Goal: Transaction & Acquisition: Purchase product/service

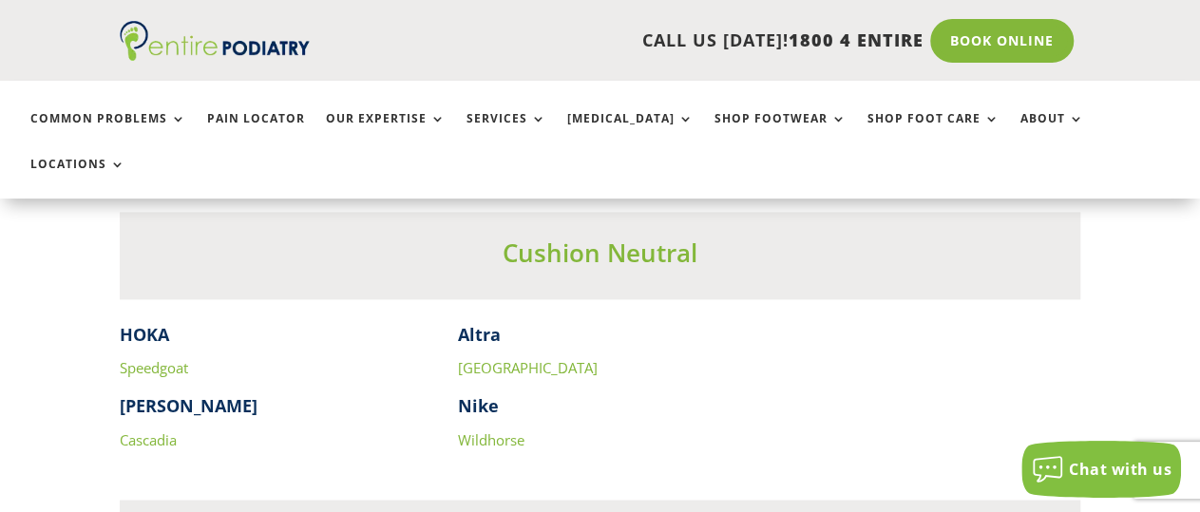
scroll to position [5135, 0]
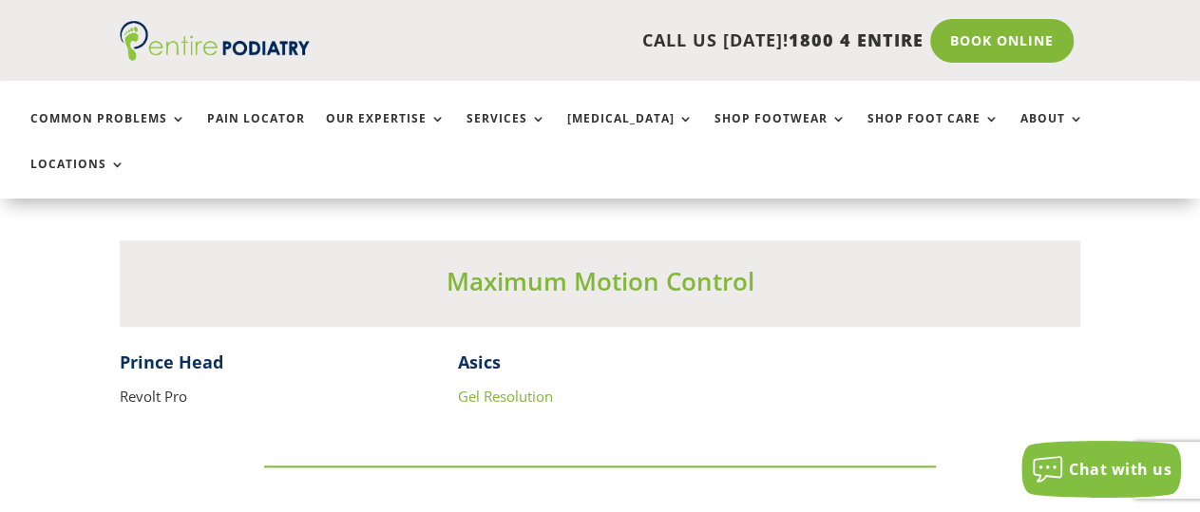
drag, startPoint x: 473, startPoint y: 348, endPoint x: 475, endPoint y: 336, distance: 11.6
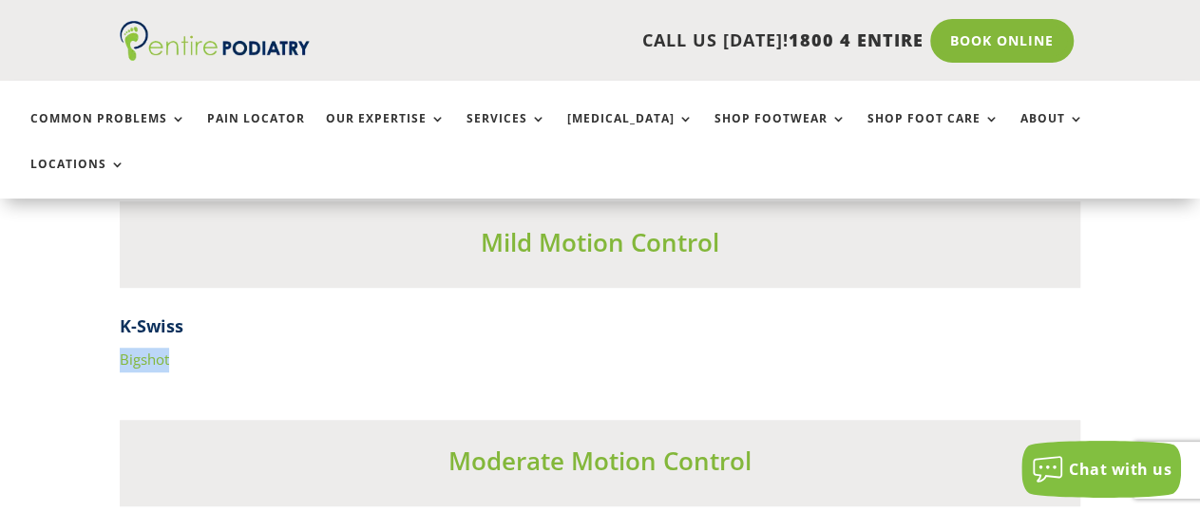
click at [373, 314] on div "K-Swiss Bigshot" at bounding box center [599, 343] width 959 height 58
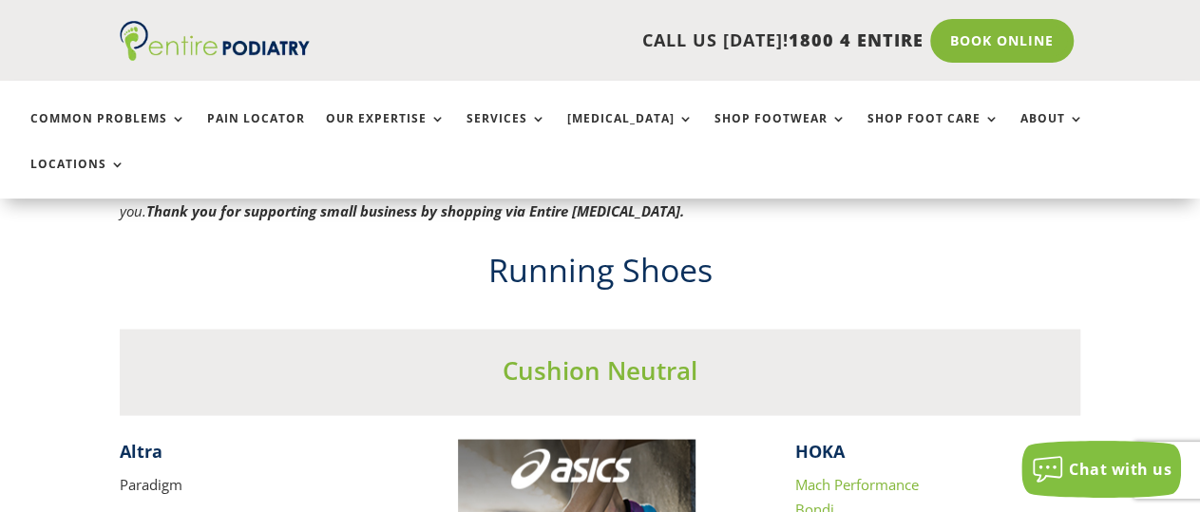
scroll to position [1283, 0]
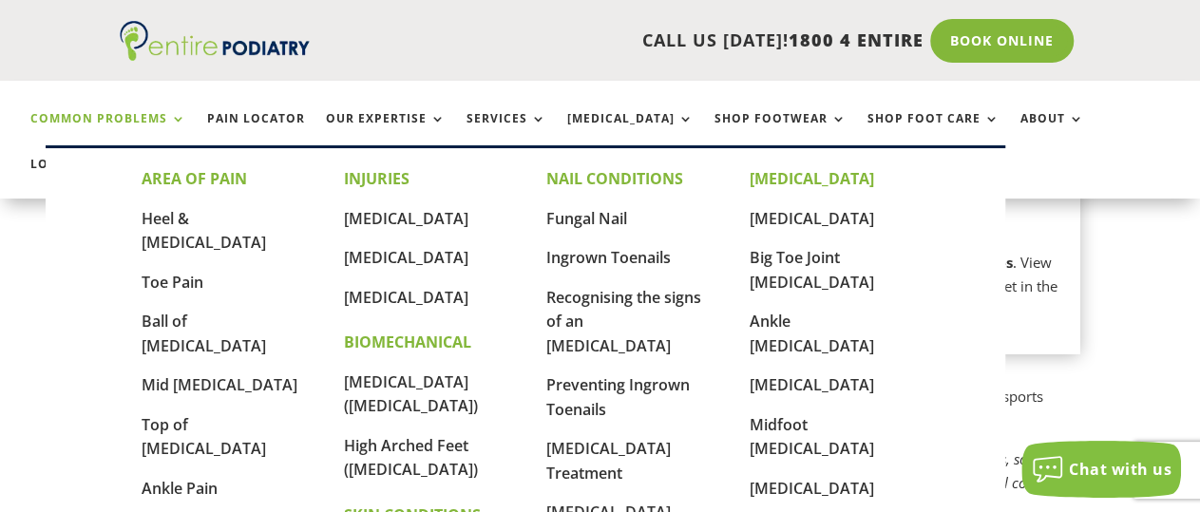
click at [88, 114] on link "Common Problems" at bounding box center [108, 132] width 156 height 41
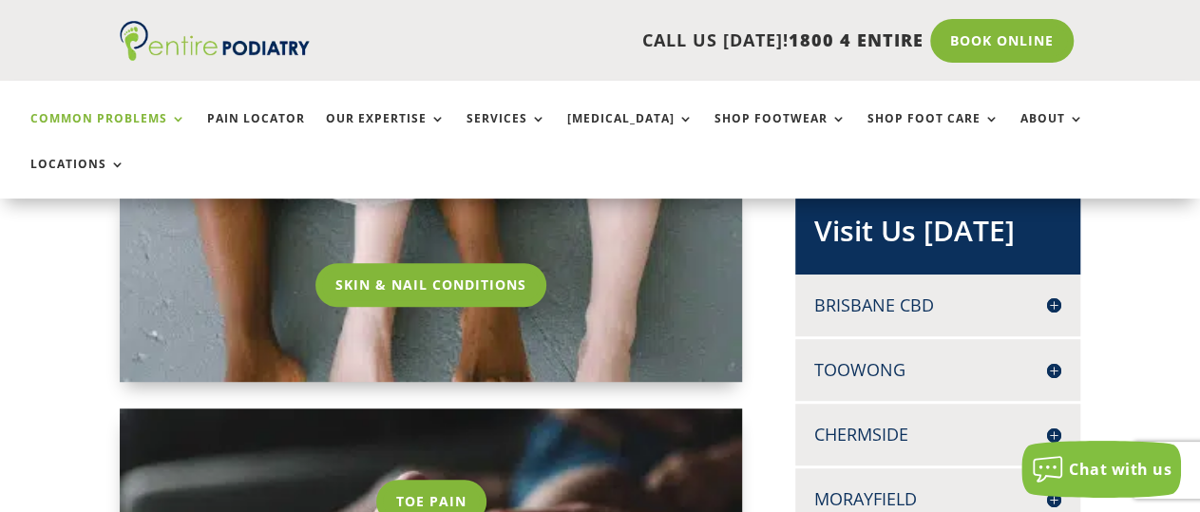
scroll to position [593, 0]
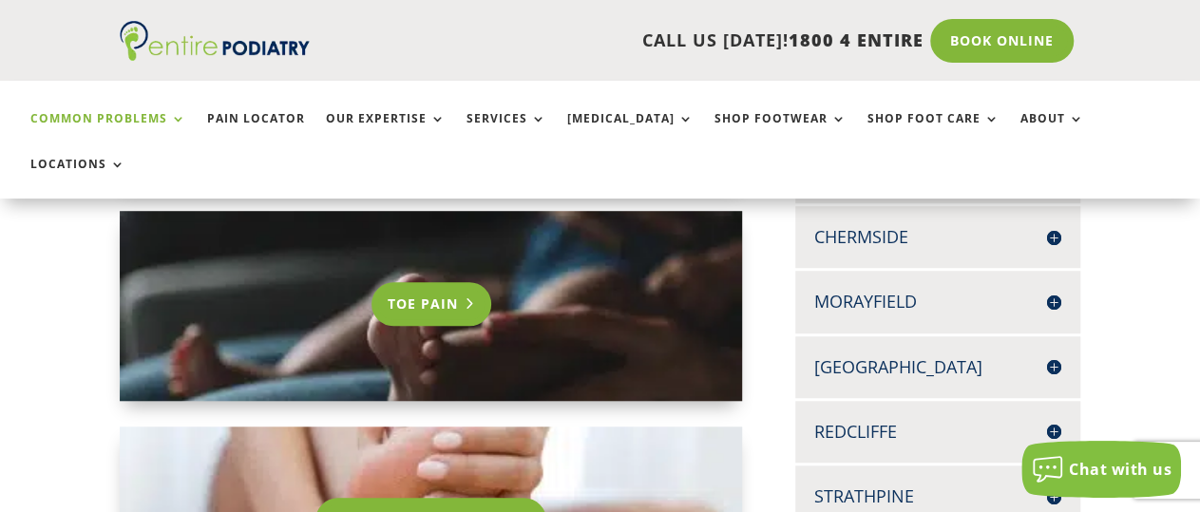
click at [420, 282] on link "Toe Pain" at bounding box center [431, 304] width 120 height 44
click at [469, 282] on link "Toe Pain" at bounding box center [431, 304] width 120 height 44
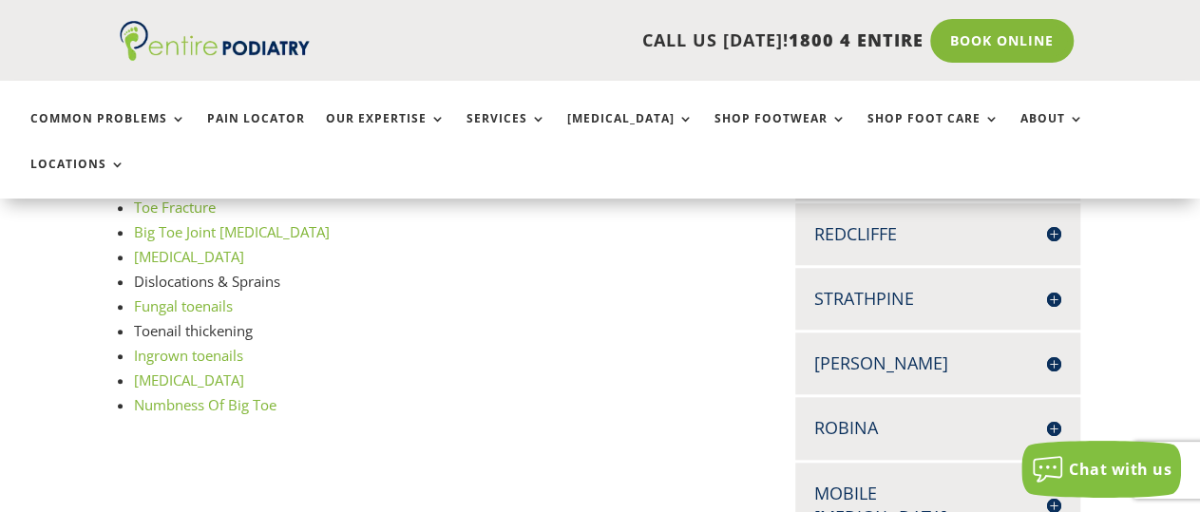
scroll to position [691, 0]
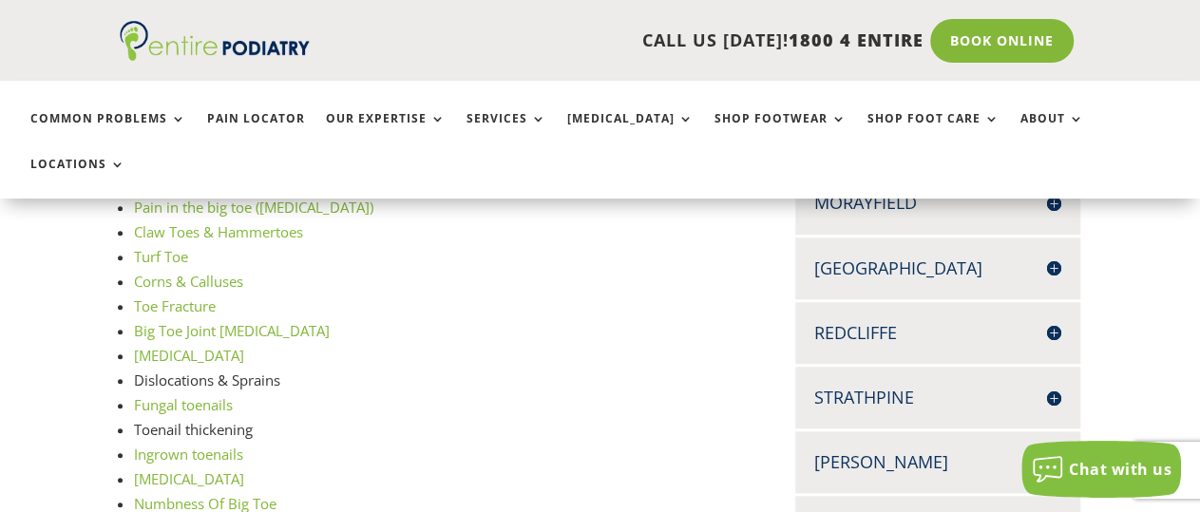
click at [185, 222] on link "Claw Toes & Hammertoes" at bounding box center [218, 231] width 169 height 19
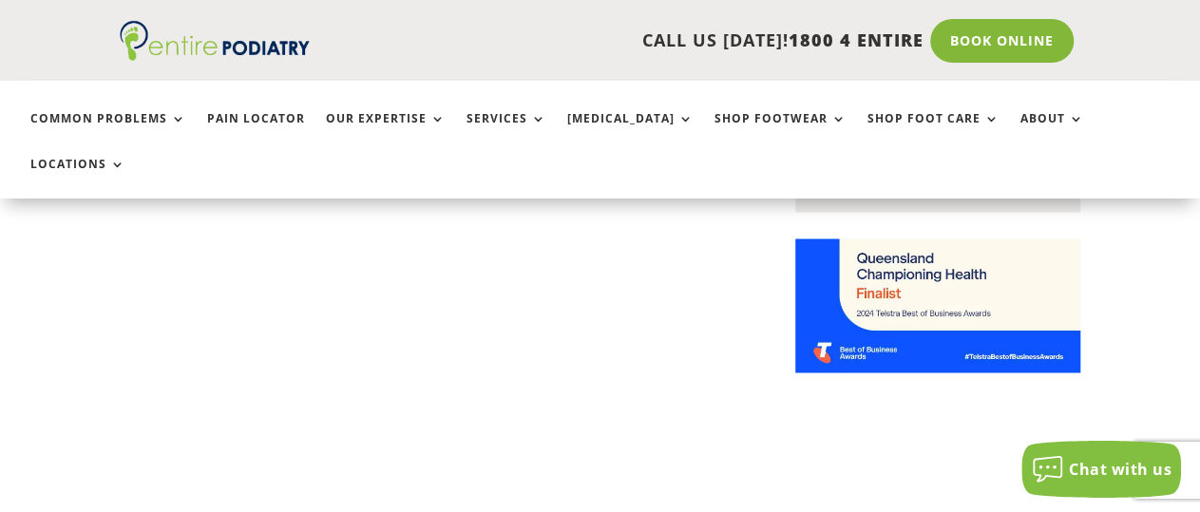
scroll to position [1679, 0]
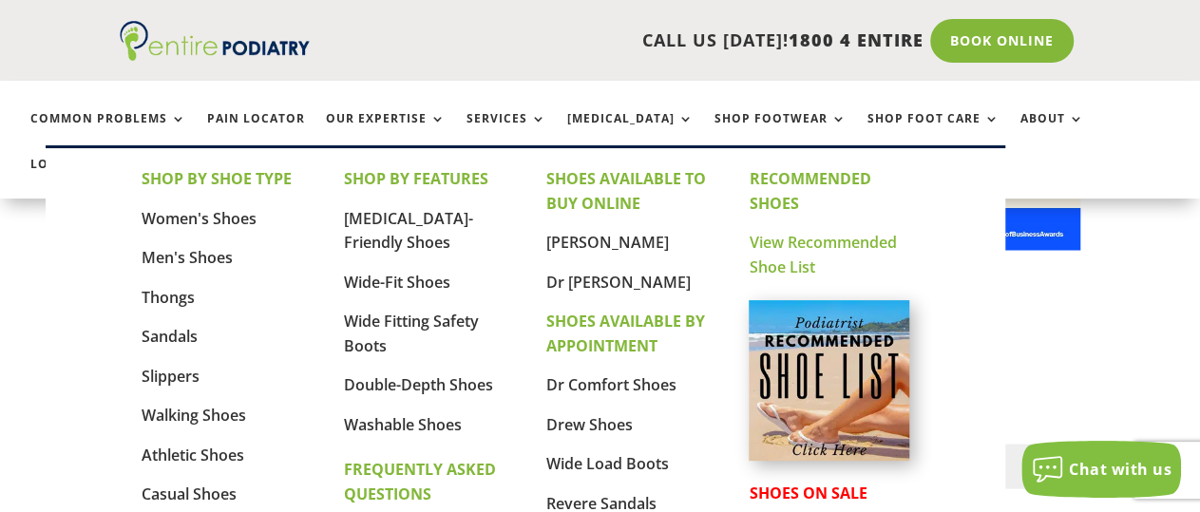
click at [783, 238] on link "View Recommended Shoe List" at bounding box center [821, 255] width 147 height 46
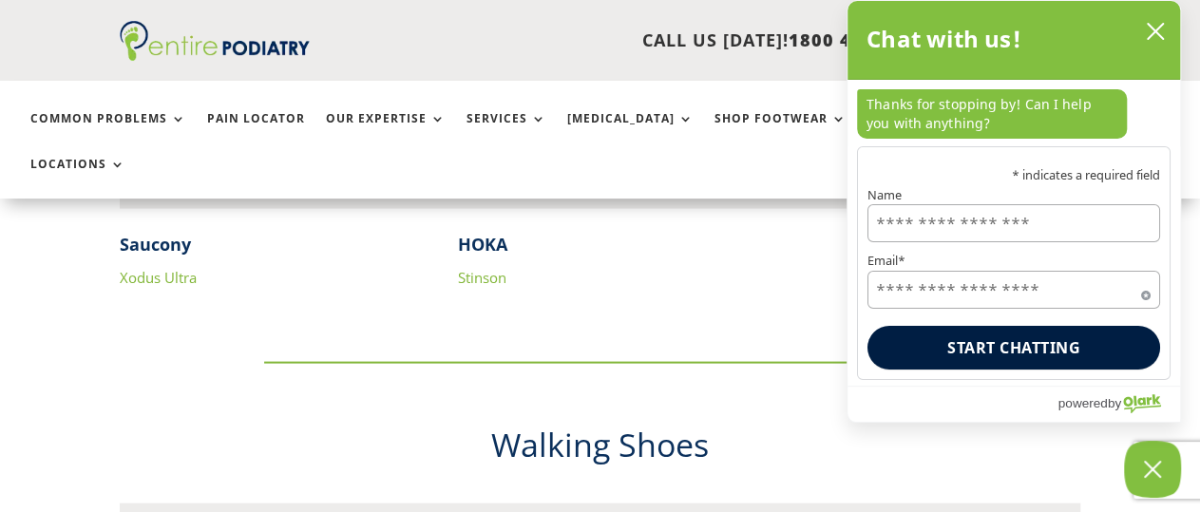
scroll to position [5729, 0]
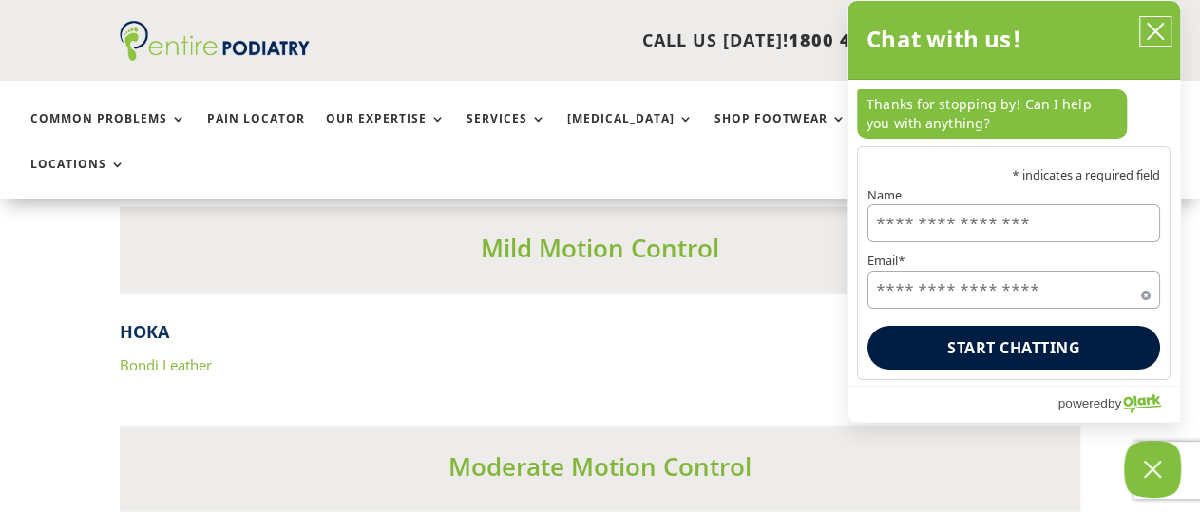
click at [1154, 26] on icon "close chatbox" at bounding box center [1154, 31] width 19 height 19
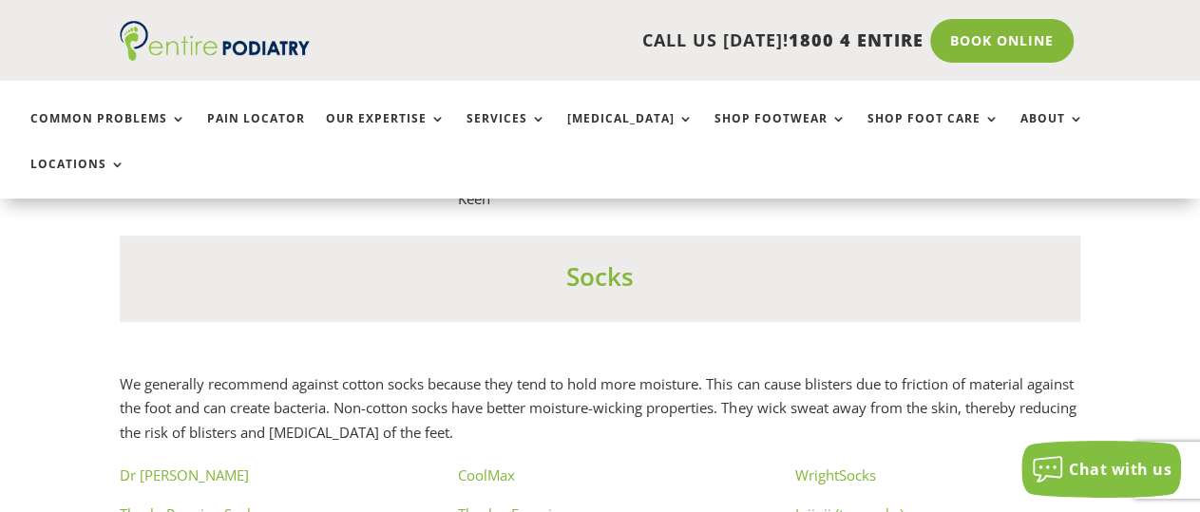
scroll to position [10470, 0]
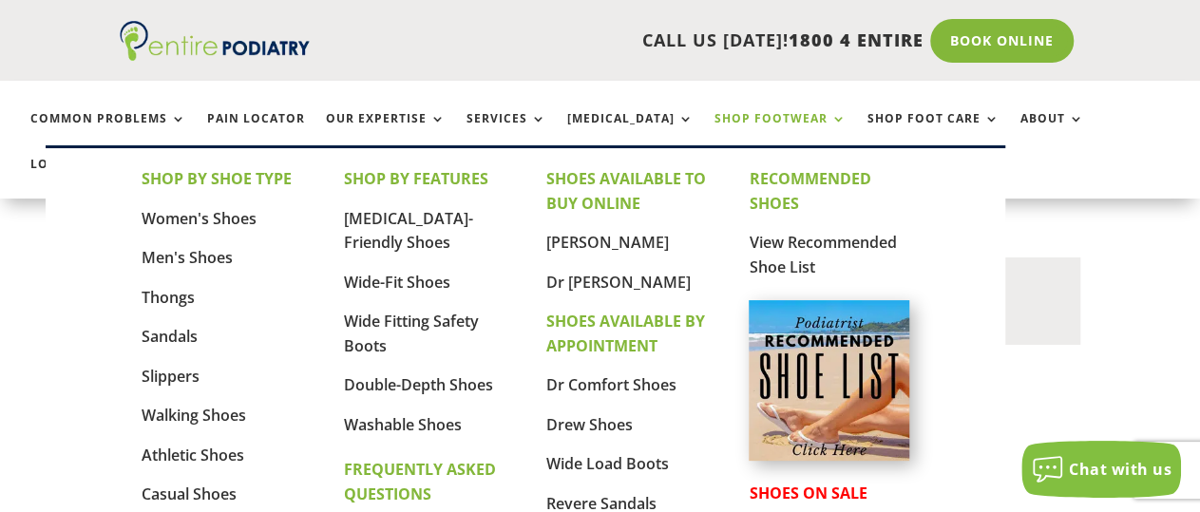
click at [726, 121] on link "Shop Footwear" at bounding box center [780, 132] width 132 height 41
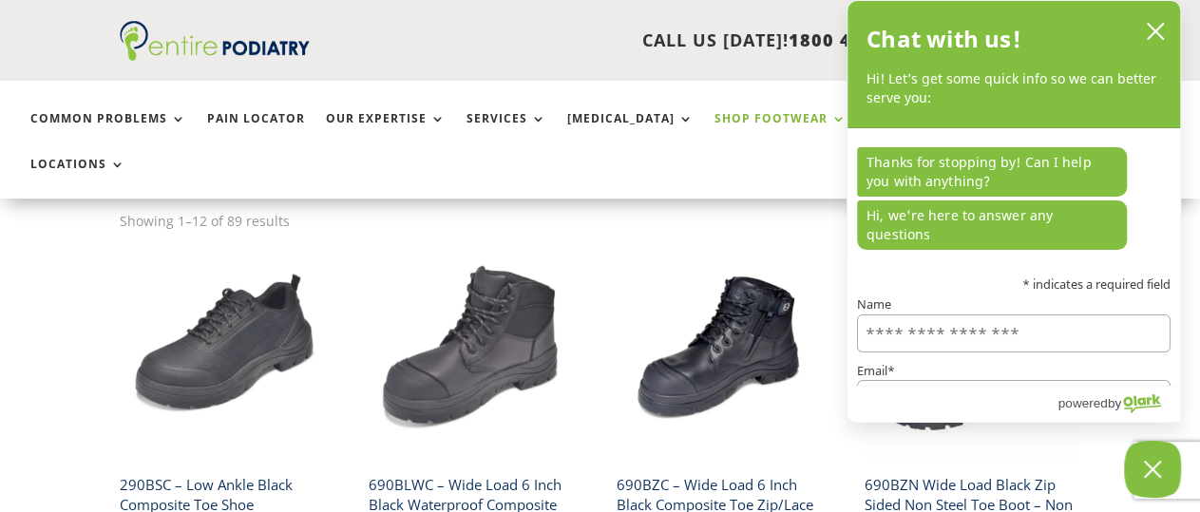
scroll to position [494, 0]
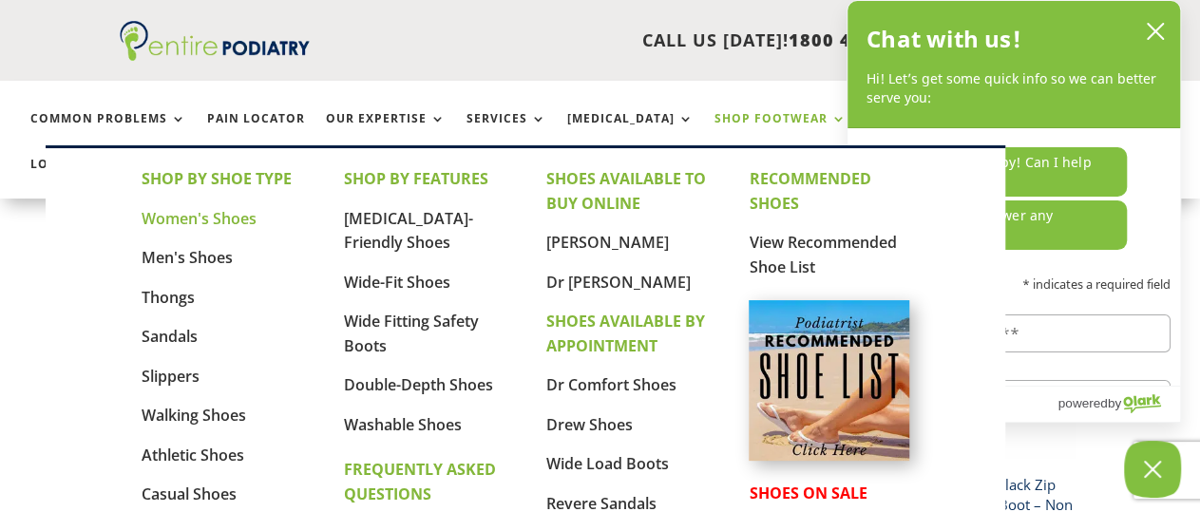
click at [230, 223] on link "Women's Shoes" at bounding box center [199, 218] width 115 height 21
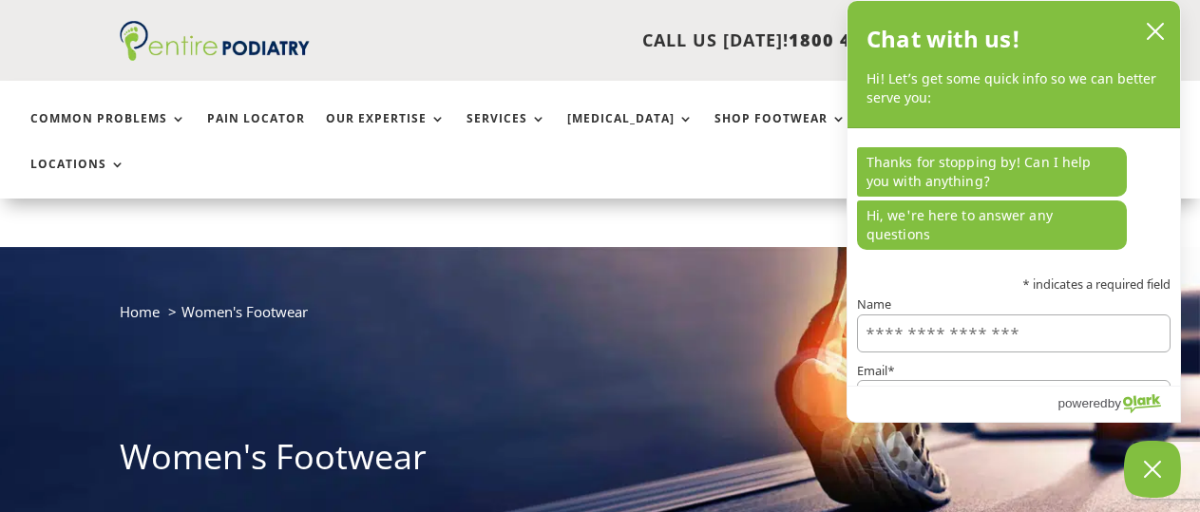
scroll to position [790, 0]
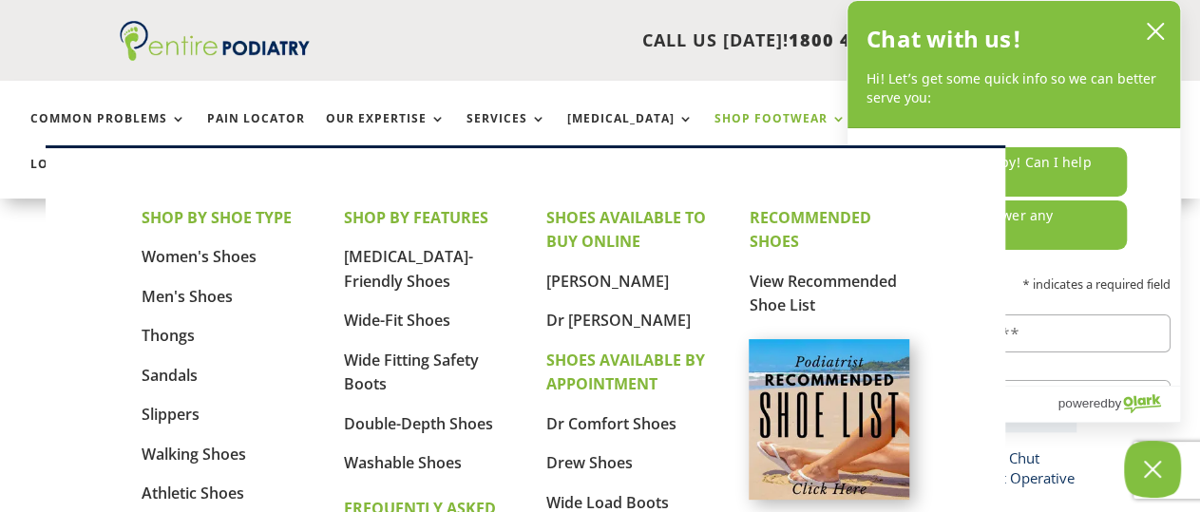
click at [717, 121] on link "Shop Footwear" at bounding box center [780, 132] width 132 height 41
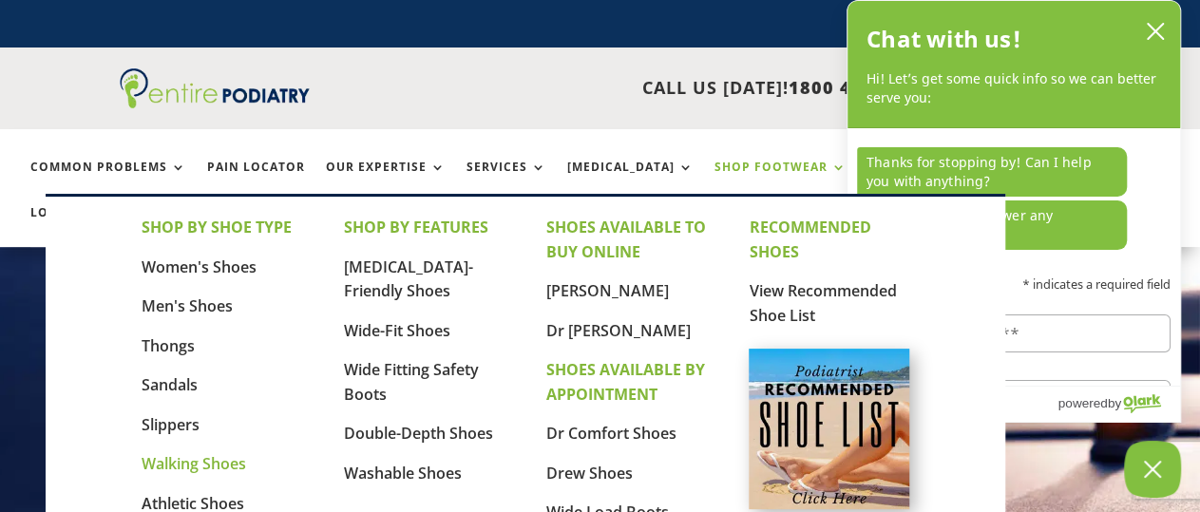
click at [199, 461] on link "Walking Shoes" at bounding box center [194, 463] width 104 height 21
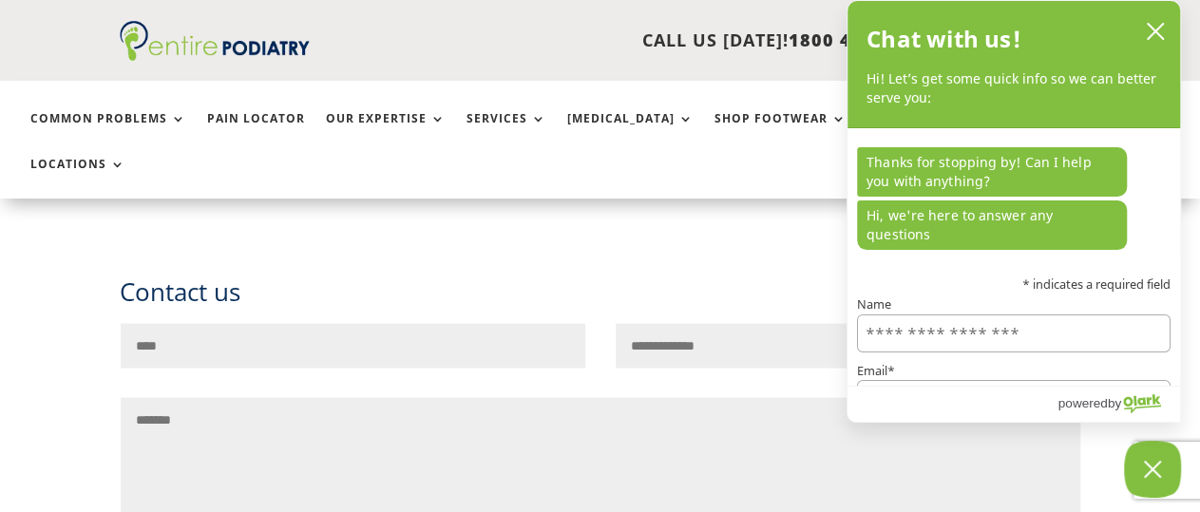
scroll to position [1482, 0]
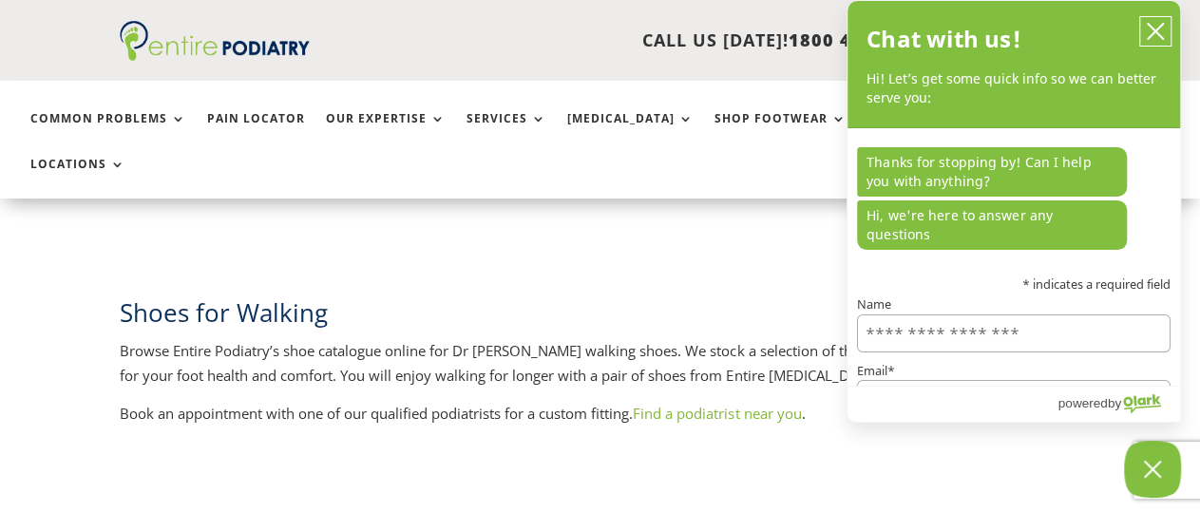
click at [1157, 28] on icon "close chatbox" at bounding box center [1154, 31] width 15 height 15
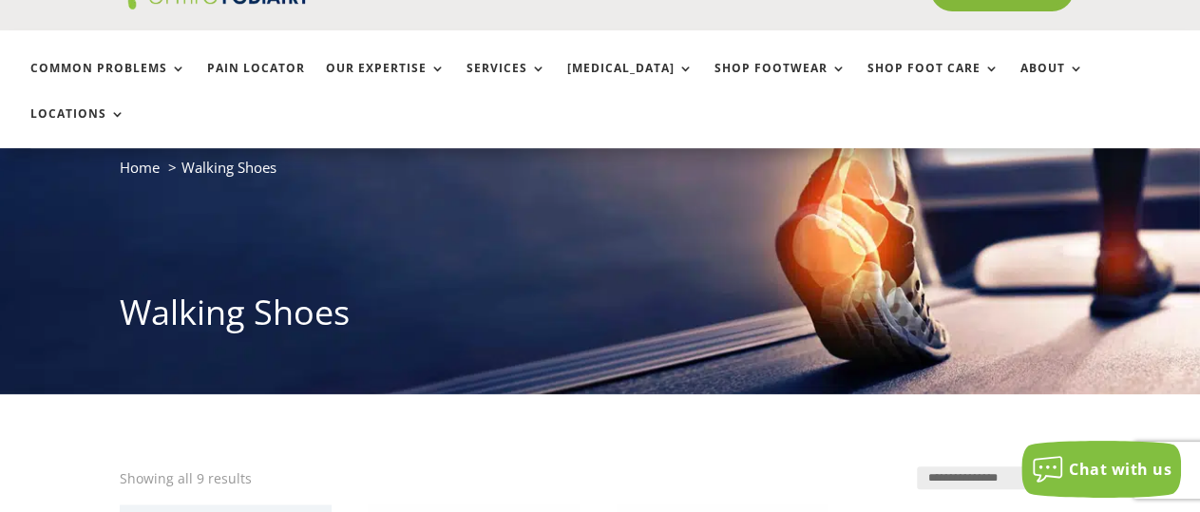
scroll to position [0, 0]
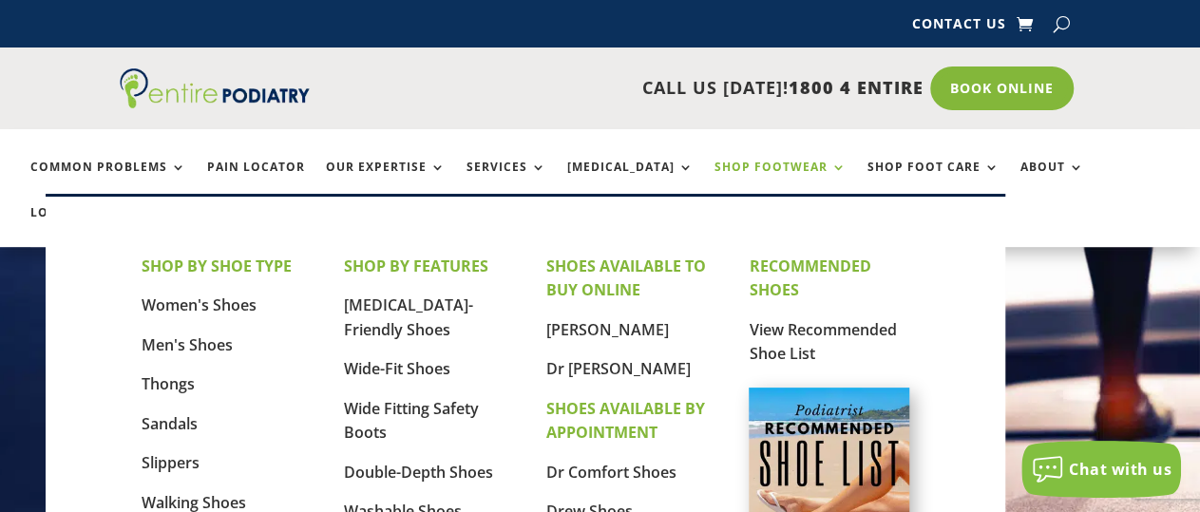
click at [779, 164] on link "Shop Footwear" at bounding box center [780, 181] width 132 height 41
